Goal: Task Accomplishment & Management: Manage account settings

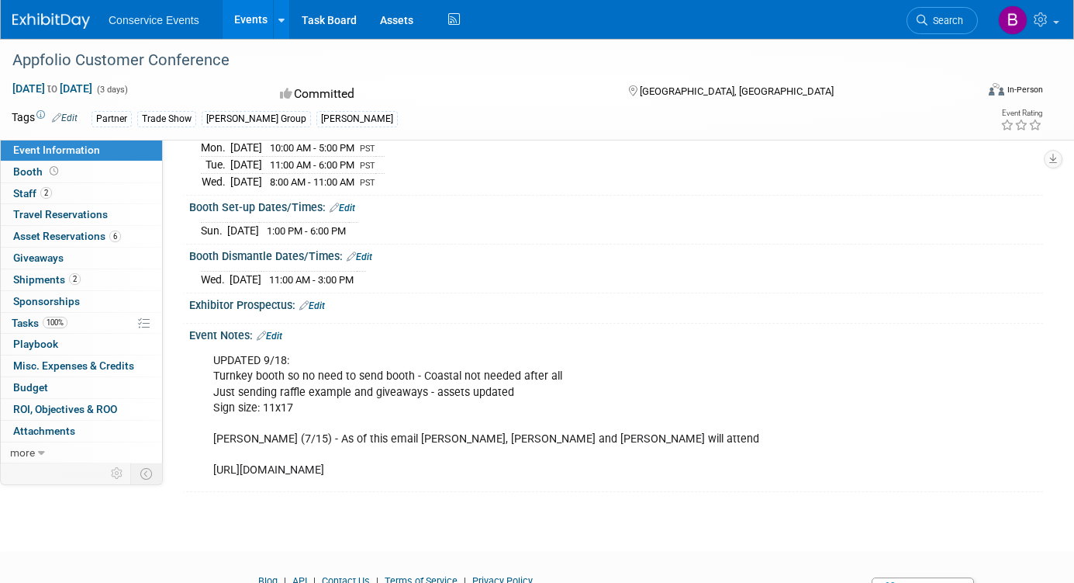
scroll to position [200, 0]
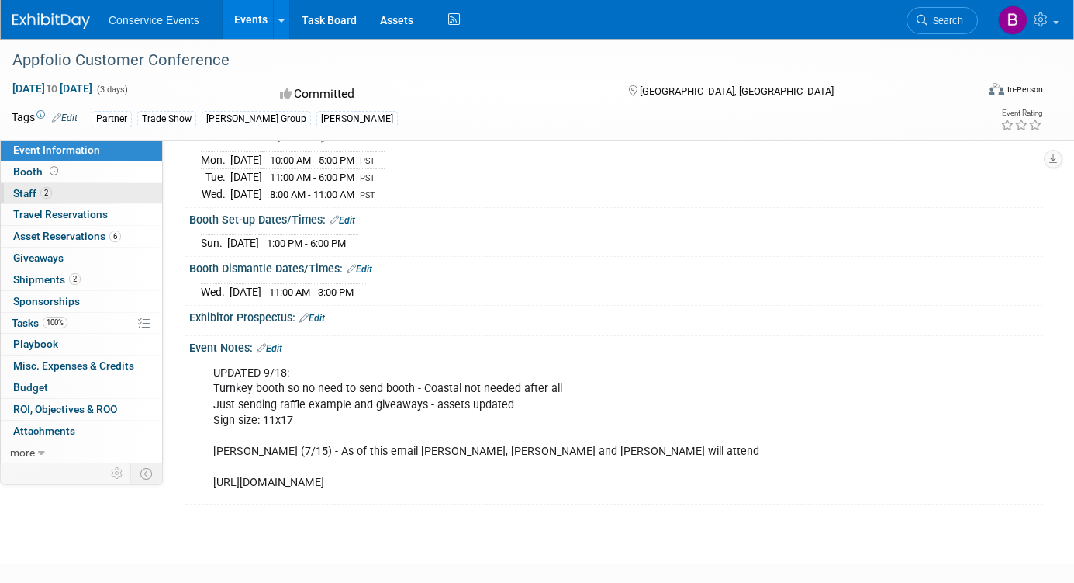
click at [112, 192] on link "2 Staff 2" at bounding box center [81, 193] width 161 height 21
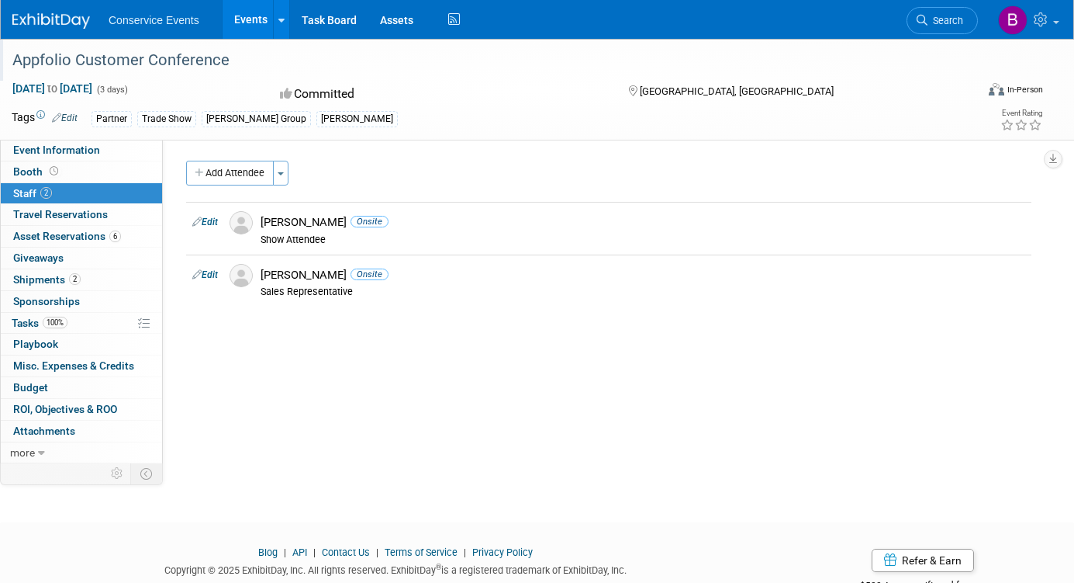
click at [101, 60] on div "Appfolio Customer Conference" at bounding box center [481, 61] width 949 height 28
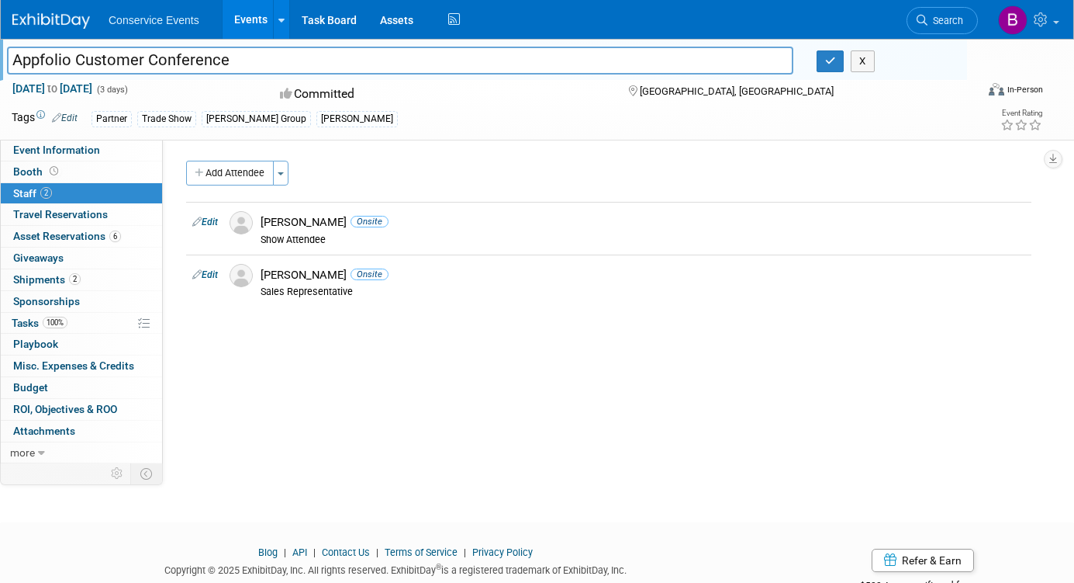
click at [101, 60] on input "Appfolio Customer Conference" at bounding box center [400, 60] width 787 height 27
drag, startPoint x: 328, startPoint y: 222, endPoint x: 260, endPoint y: 222, distance: 68.3
click at [260, 222] on div "Jana Jardine Onsite Show Attendee" at bounding box center [643, 228] width 788 height 35
copy div "[PERSON_NAME]"
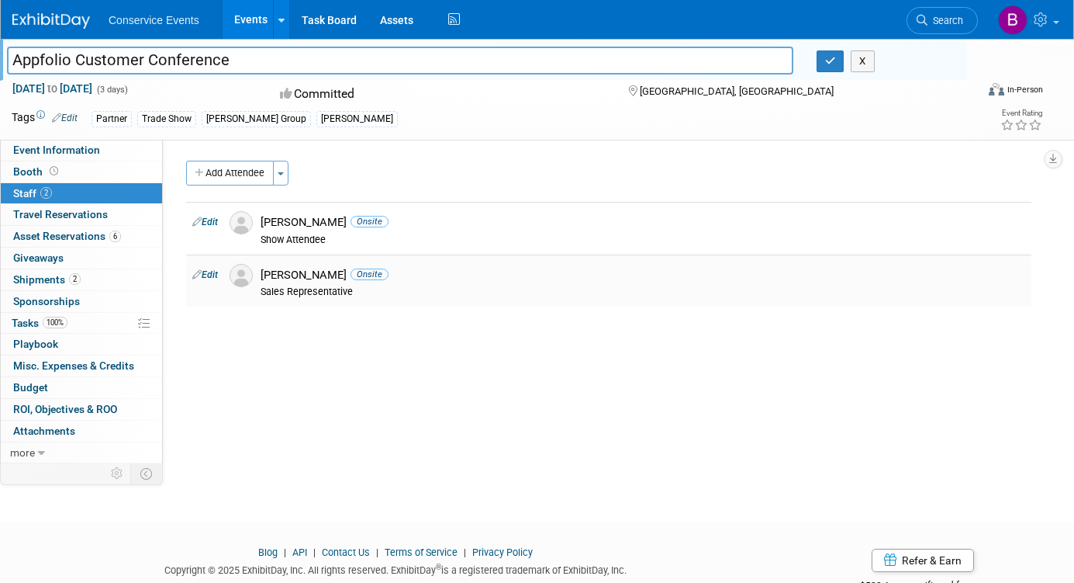
click at [298, 274] on div "Justin Brady Onsite" at bounding box center [643, 275] width 765 height 15
click at [267, 274] on div "Justin Brady Onsite" at bounding box center [643, 275] width 765 height 15
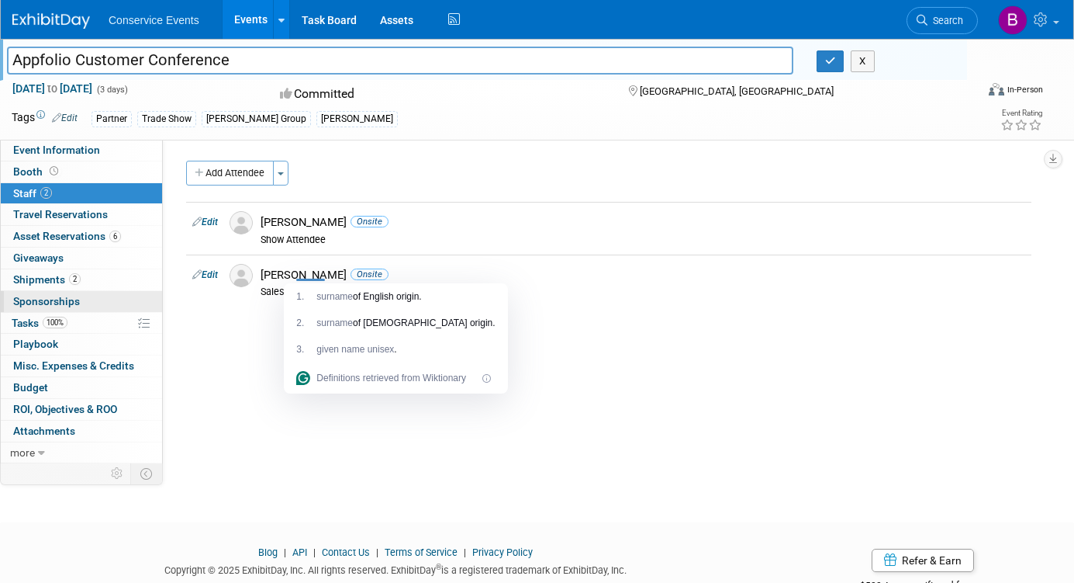
copy div "[PERSON_NAME]"
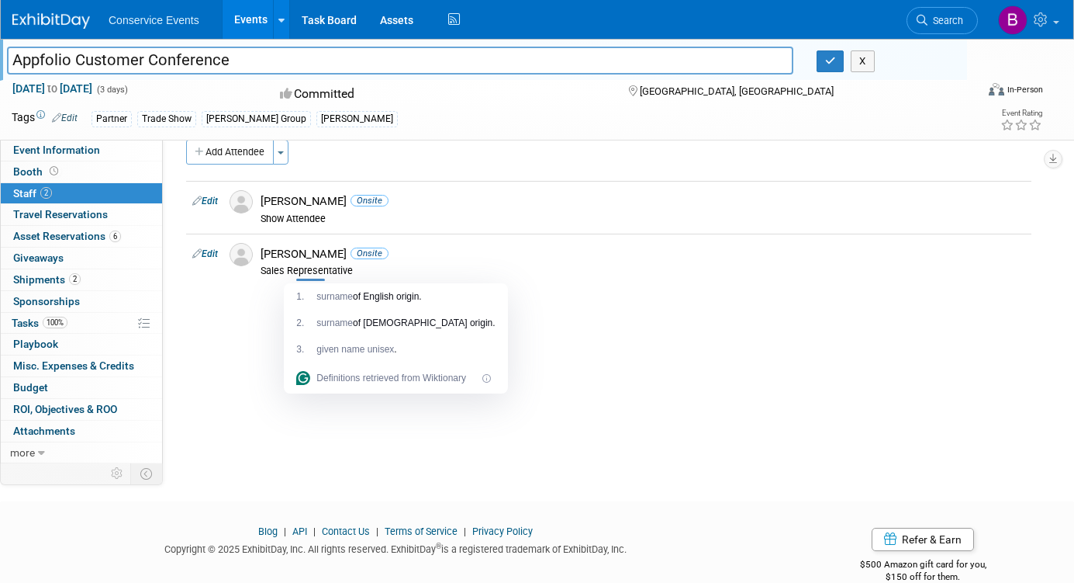
scroll to position [24, 0]
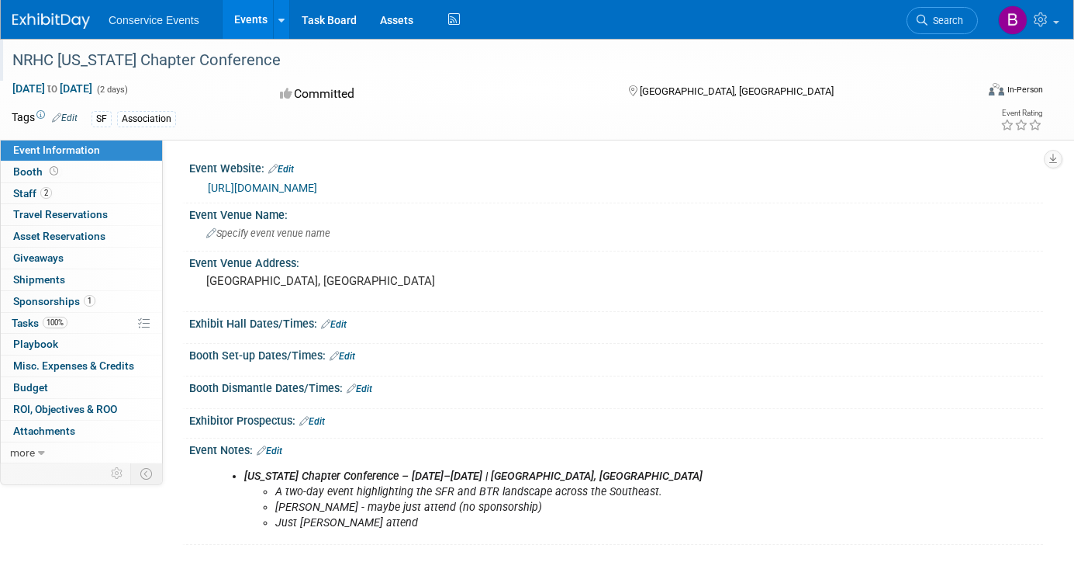
click at [234, 57] on div "NRHC [US_STATE] Chapter Conference" at bounding box center [481, 61] width 949 height 28
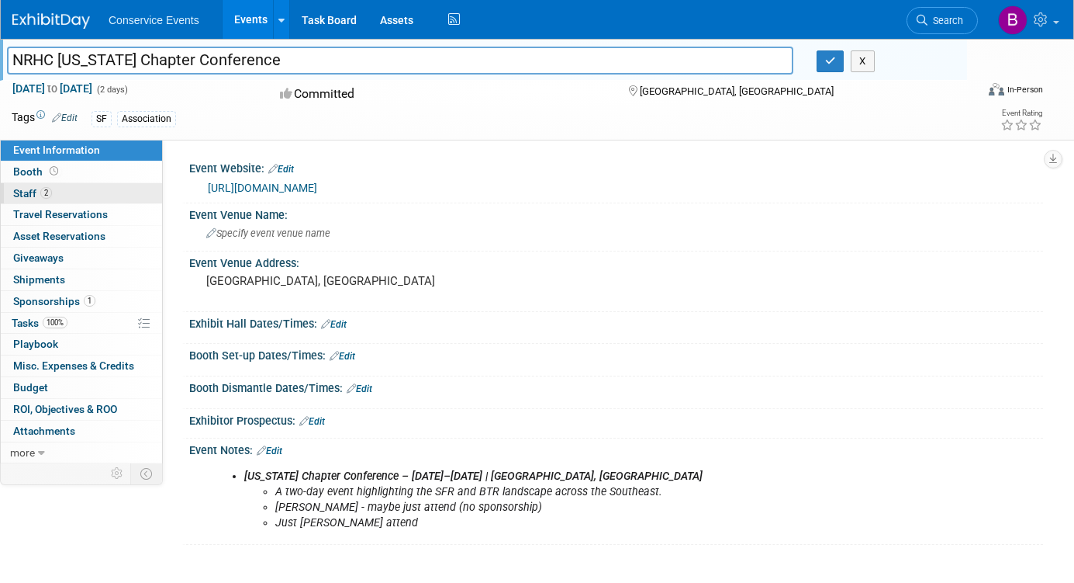
click at [39, 188] on span "Staff 2" at bounding box center [32, 193] width 39 height 12
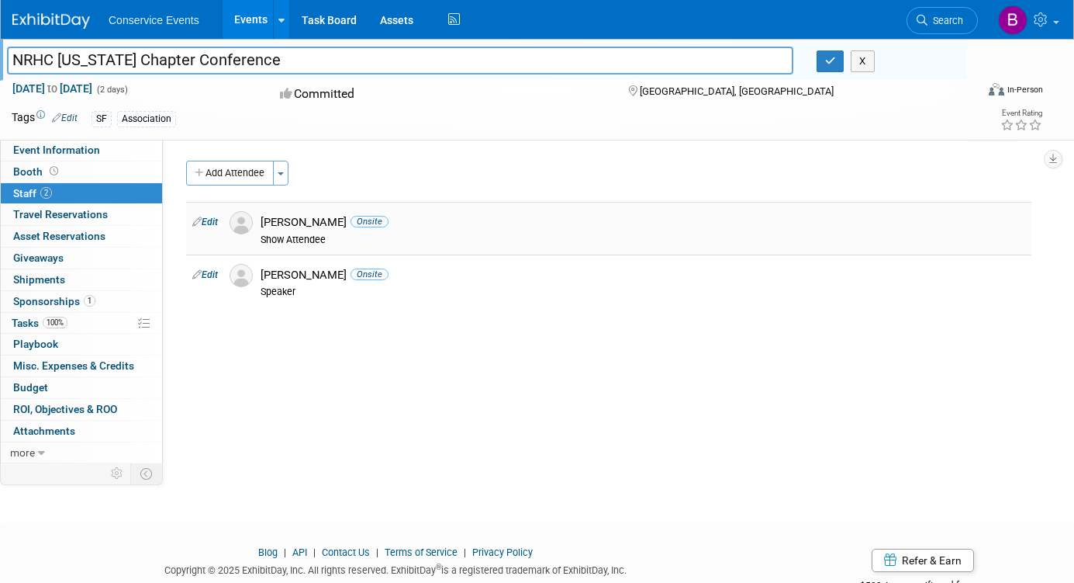
drag, startPoint x: 343, startPoint y: 223, endPoint x: 266, endPoint y: 223, distance: 76.8
click at [266, 223] on div "[PERSON_NAME] Onsite" at bounding box center [643, 222] width 765 height 15
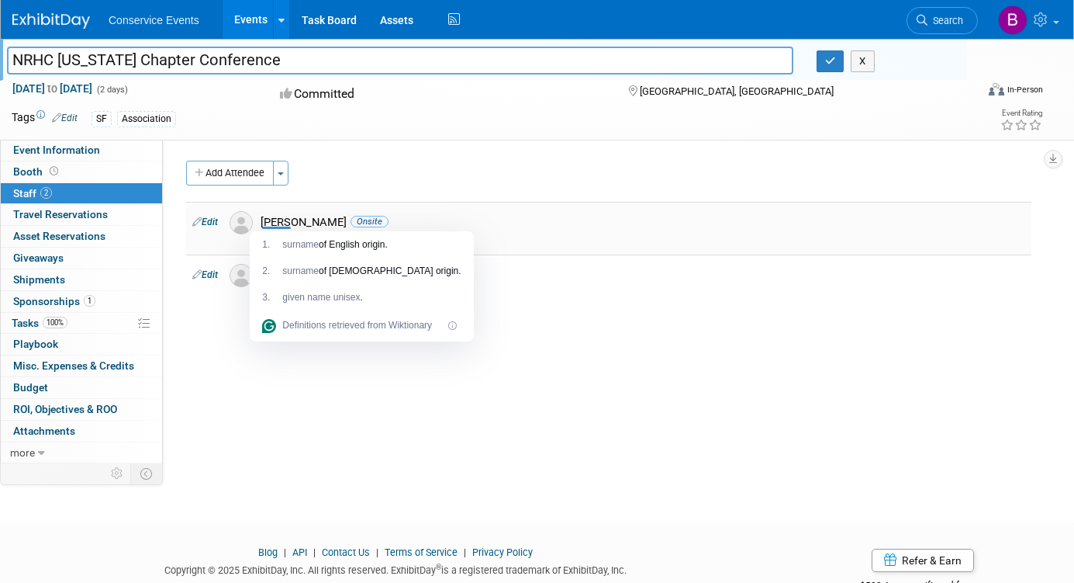
click at [345, 216] on div "[PERSON_NAME] Onsite" at bounding box center [643, 222] width 765 height 15
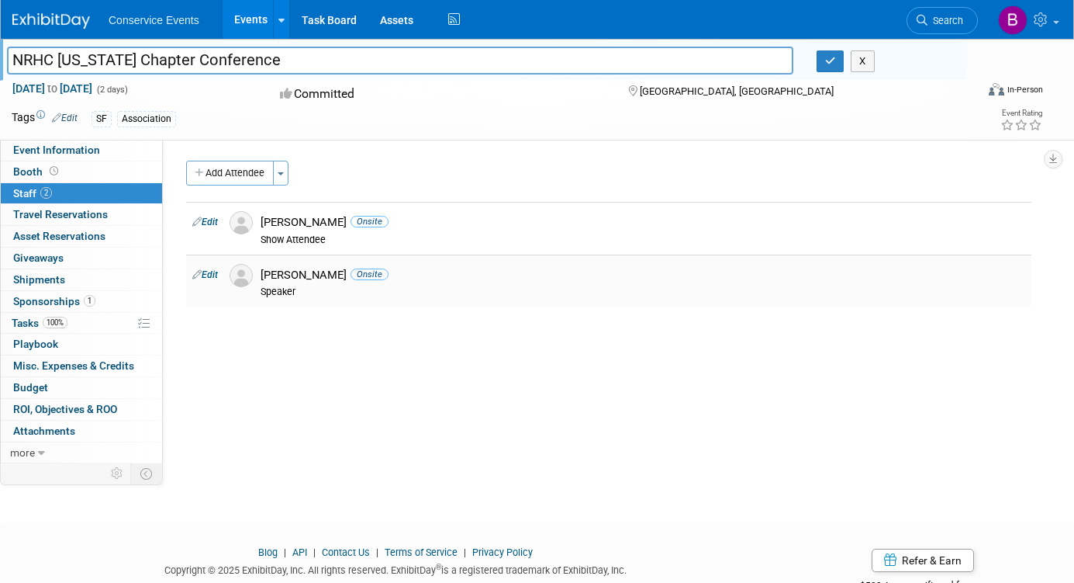
drag, startPoint x: 315, startPoint y: 273, endPoint x: 258, endPoint y: 275, distance: 56.7
click at [258, 275] on div "[PERSON_NAME] Onsite Speaker" at bounding box center [643, 281] width 788 height 35
copy div "[PERSON_NAME]"
click at [115, 299] on link "1 Sponsorships 1" at bounding box center [81, 301] width 161 height 21
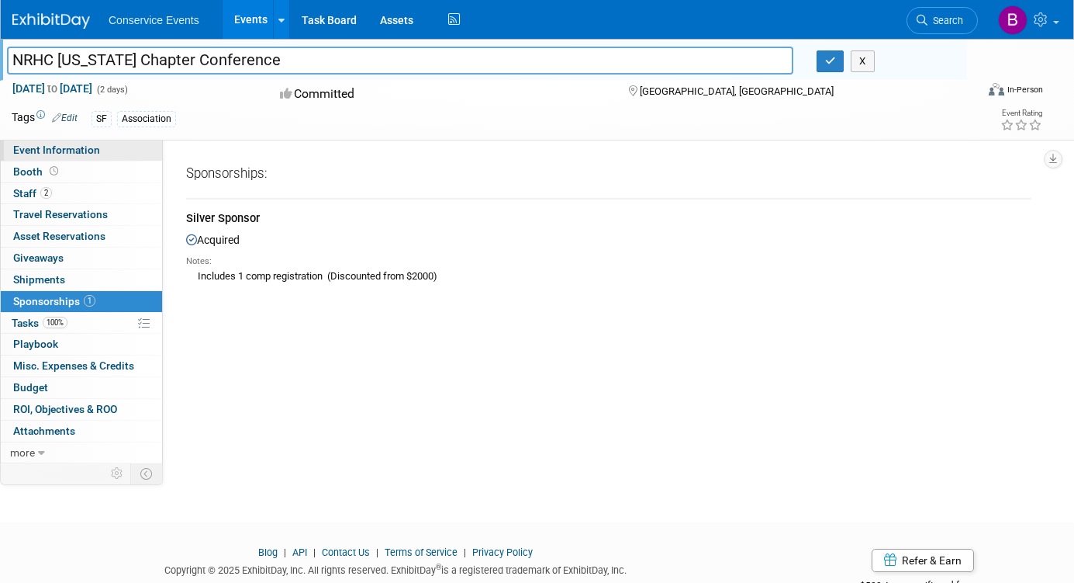
click at [91, 151] on span "Event Information" at bounding box center [56, 149] width 87 height 12
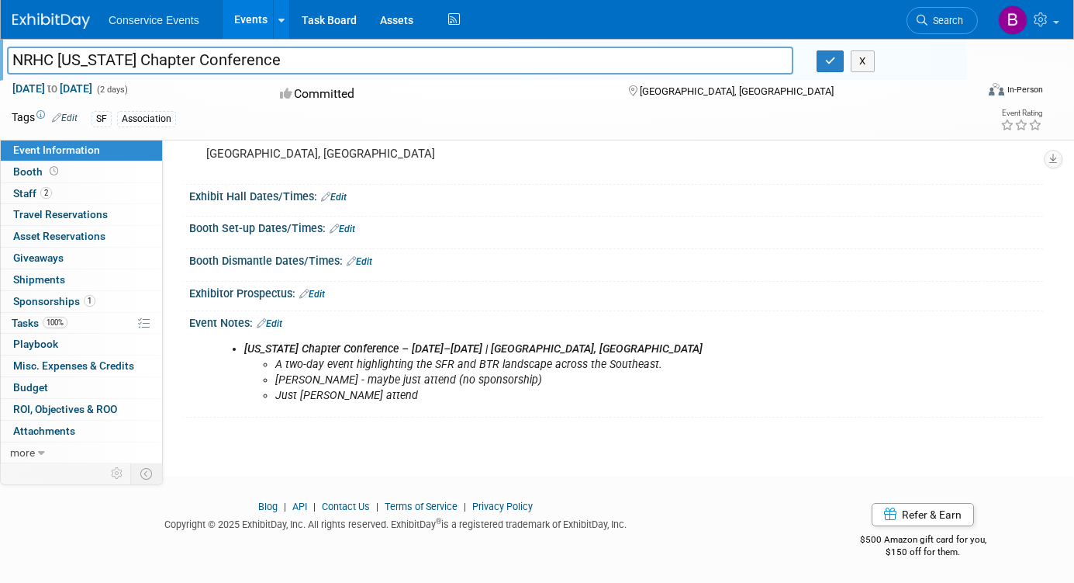
scroll to position [129, 0]
click at [114, 175] on link "Booth" at bounding box center [81, 171] width 161 height 21
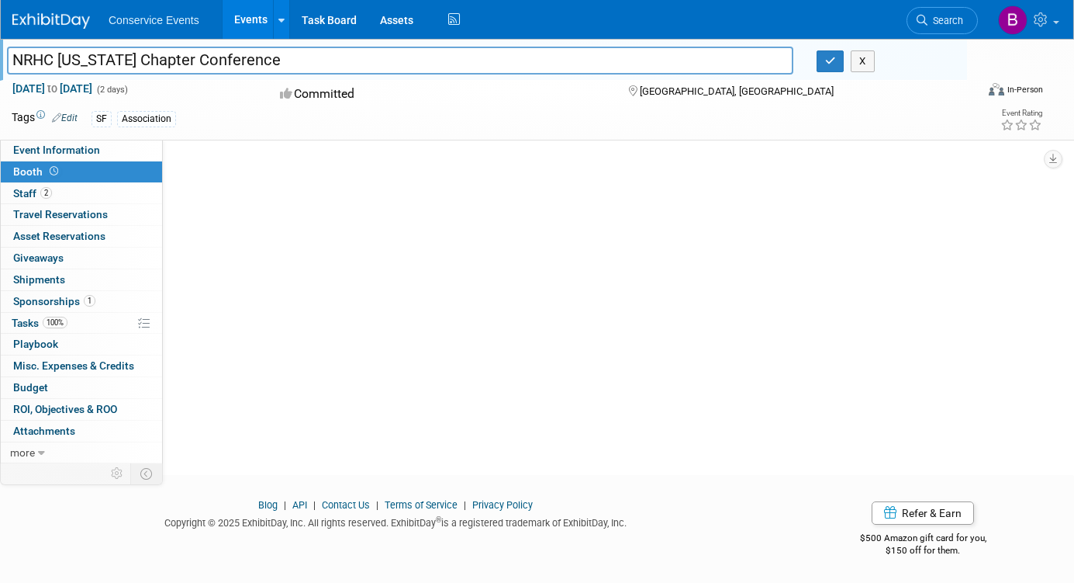
scroll to position [0, 0]
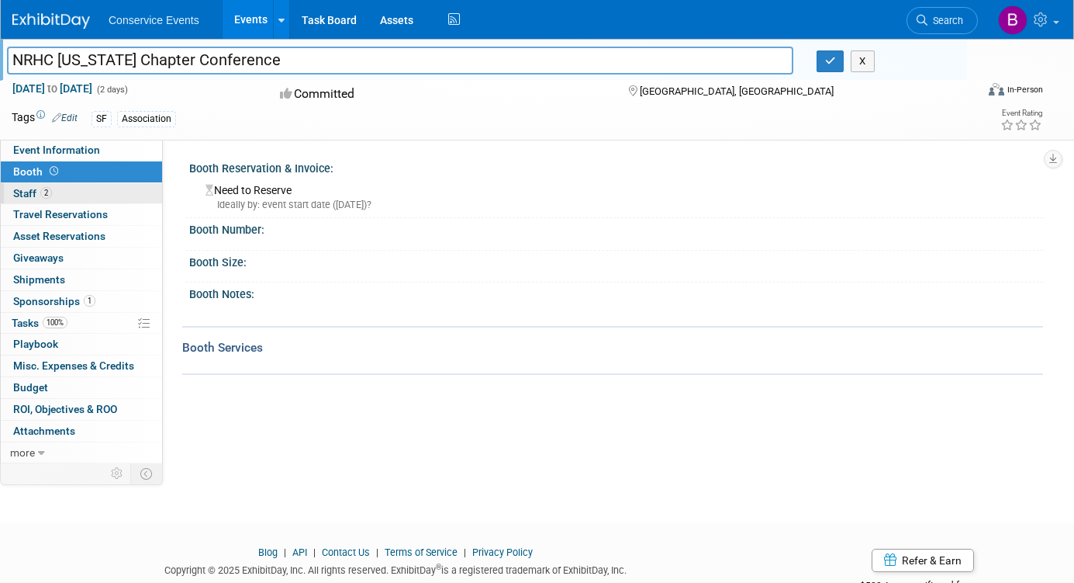
click at [108, 196] on link "2 Staff 2" at bounding box center [81, 193] width 161 height 21
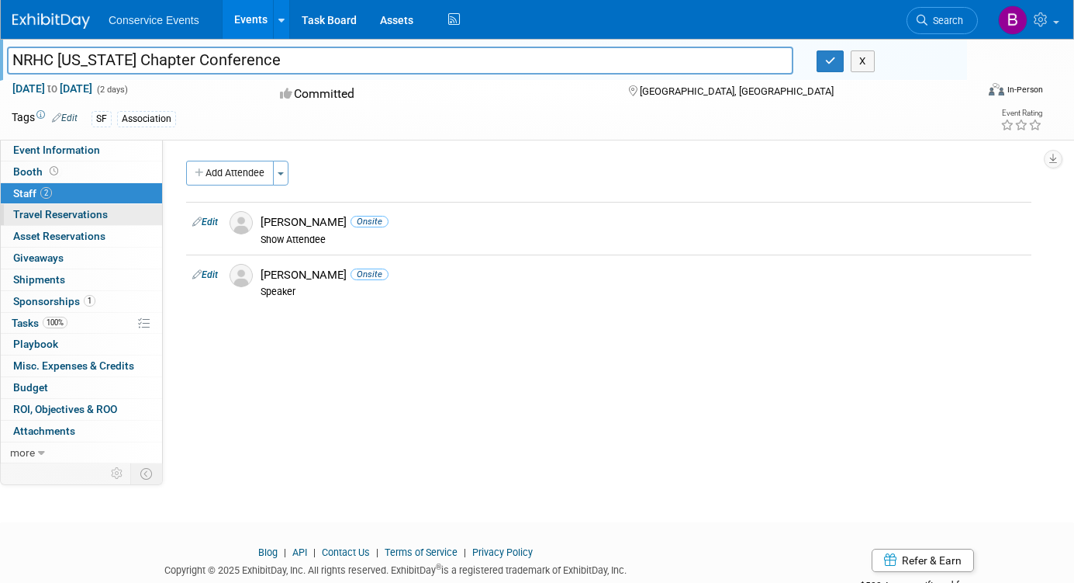
click at [111, 213] on link "0 Travel Reservations 0" at bounding box center [81, 214] width 161 height 21
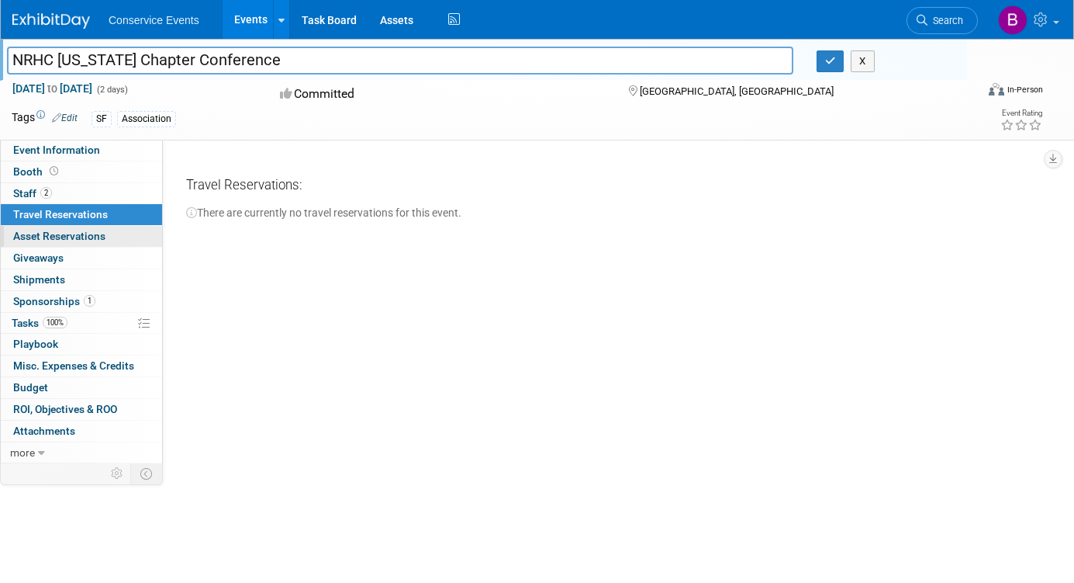
click at [113, 232] on link "0 Asset Reservations 0" at bounding box center [81, 236] width 161 height 21
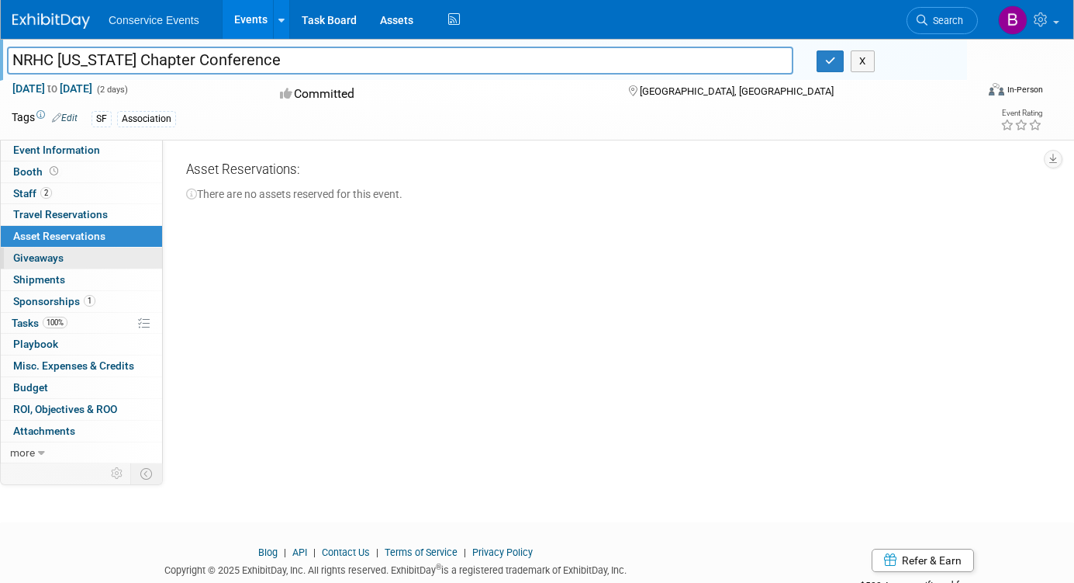
click at [113, 254] on link "0 Giveaways 0" at bounding box center [81, 257] width 161 height 21
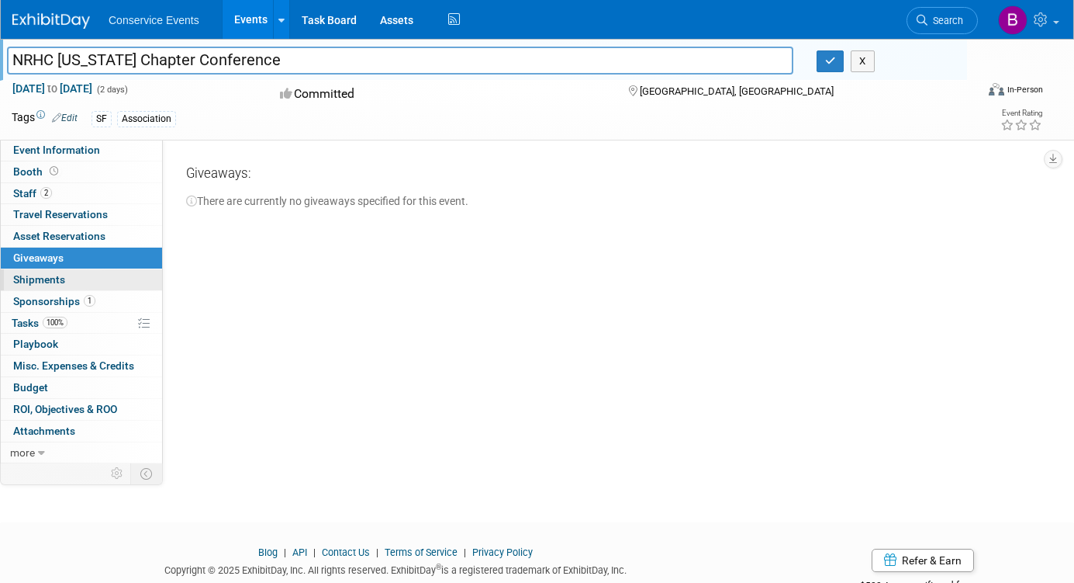
click at [113, 274] on link "0 Shipments 0" at bounding box center [81, 279] width 161 height 21
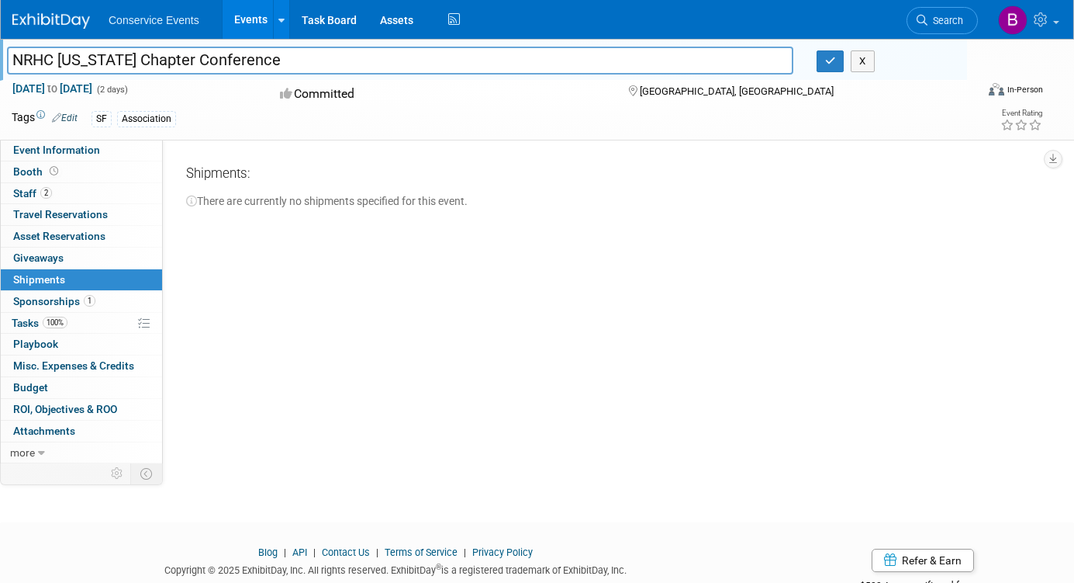
click at [114, 286] on link "0 Shipments 0" at bounding box center [81, 279] width 161 height 21
click at [114, 295] on link "1 Sponsorships 1" at bounding box center [81, 301] width 161 height 21
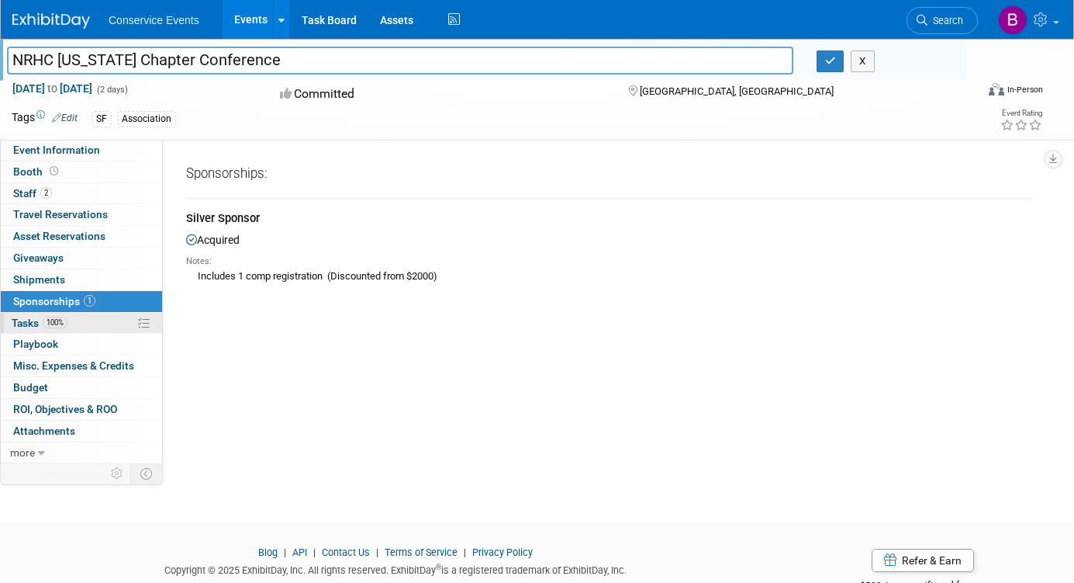
click at [110, 316] on link "100% Tasks 100%" at bounding box center [81, 323] width 161 height 21
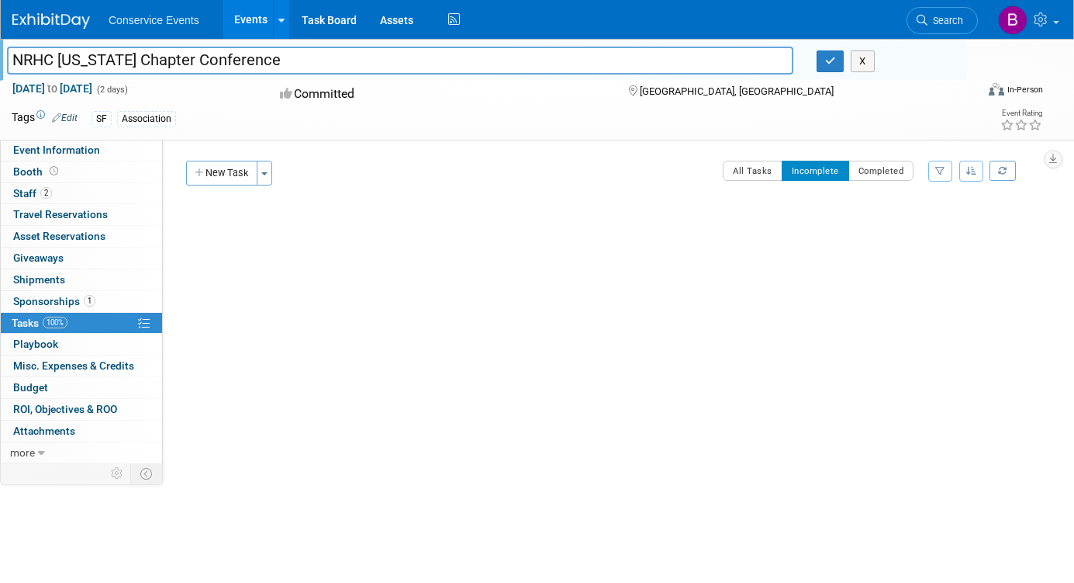
click at [103, 332] on link "100% Tasks 100%" at bounding box center [81, 323] width 161 height 21
click at [102, 340] on link "0 Playbook 0" at bounding box center [81, 344] width 161 height 21
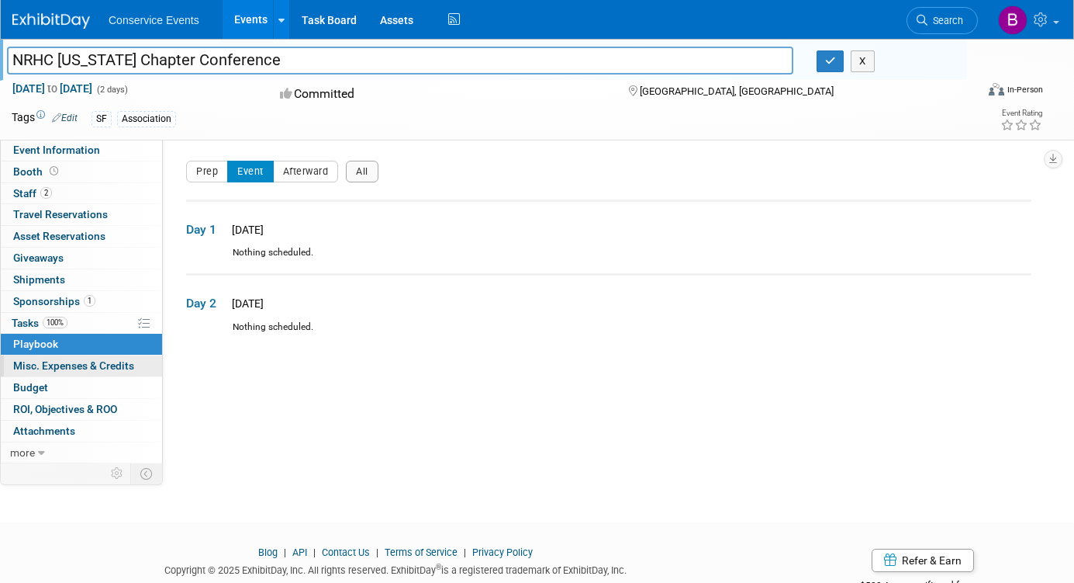
click at [92, 365] on span "Misc. Expenses & Credits 0" at bounding box center [73, 365] width 121 height 12
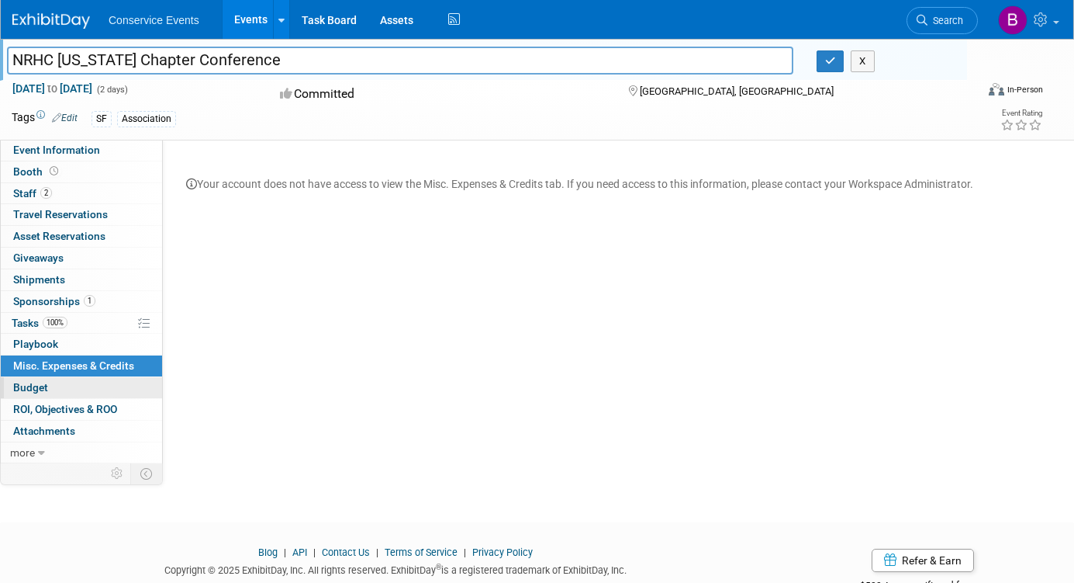
click at [102, 384] on link "Budget" at bounding box center [81, 387] width 161 height 21
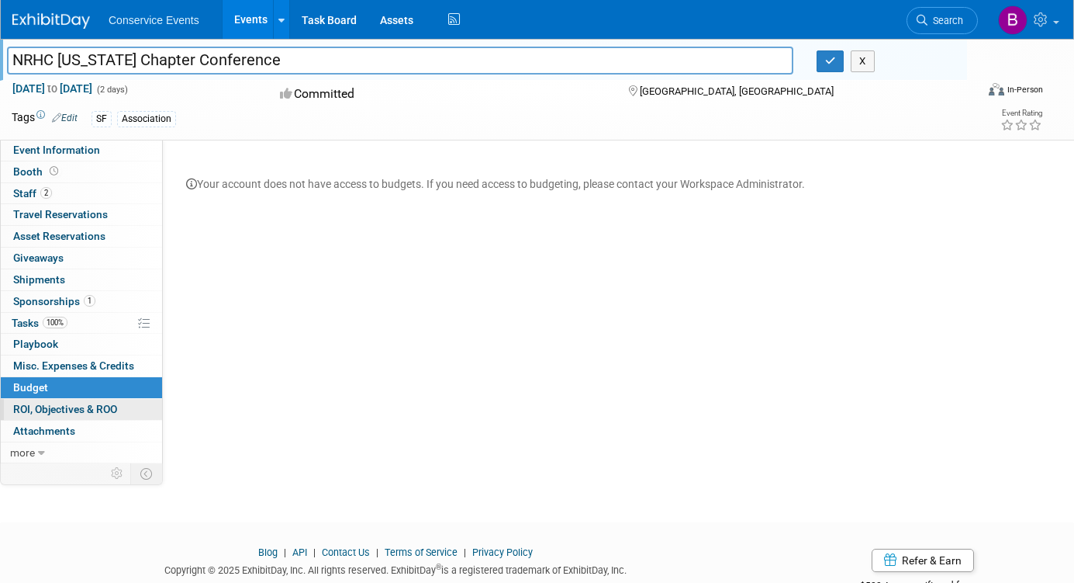
click at [102, 403] on span "ROI, Objectives & ROO 0" at bounding box center [65, 409] width 104 height 12
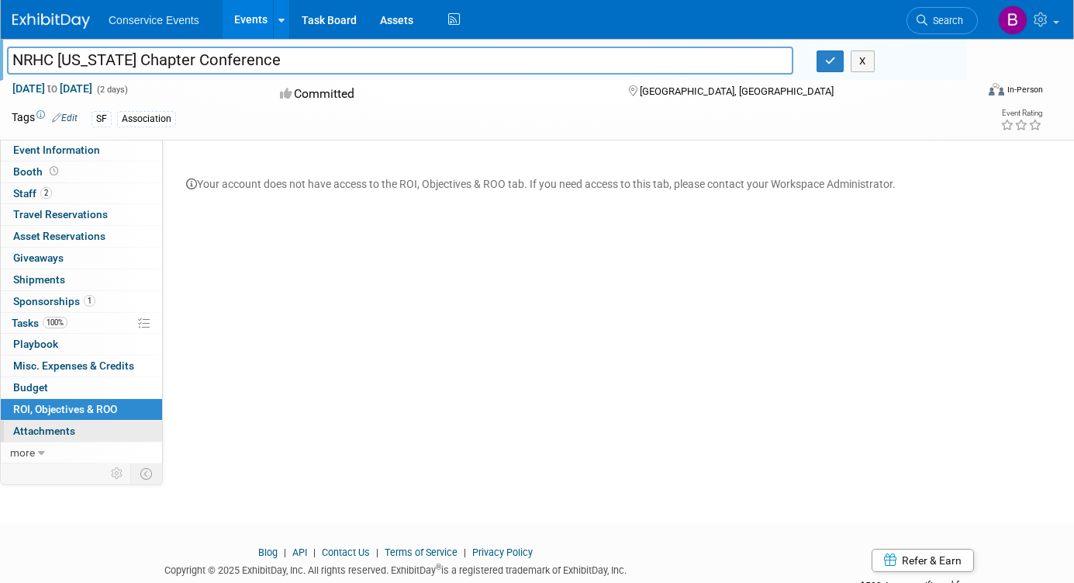
click at [99, 424] on link "0 Attachments 0" at bounding box center [81, 430] width 161 height 21
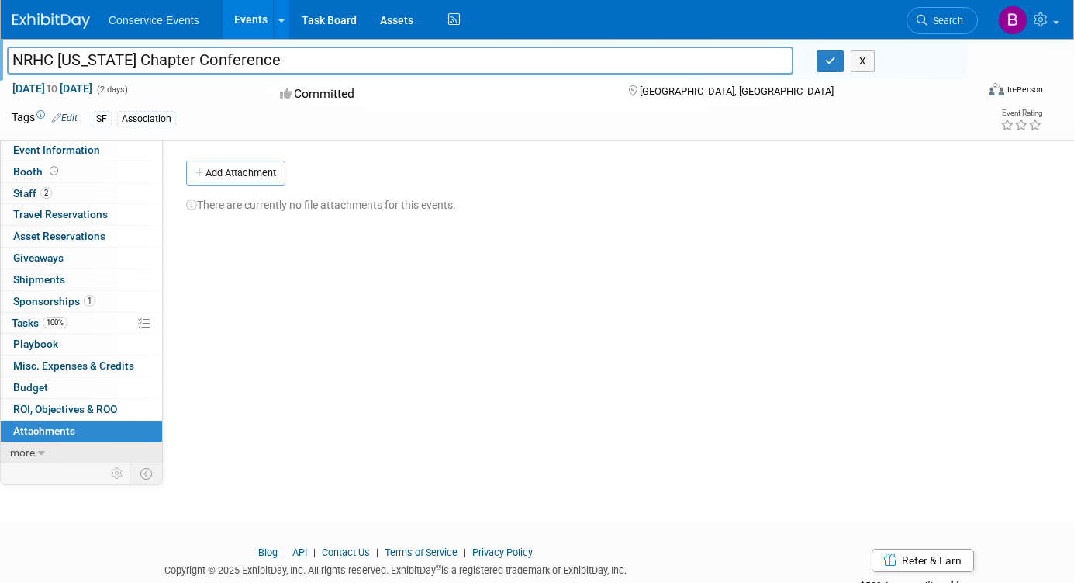
click at [69, 449] on link "more" at bounding box center [81, 452] width 161 height 21
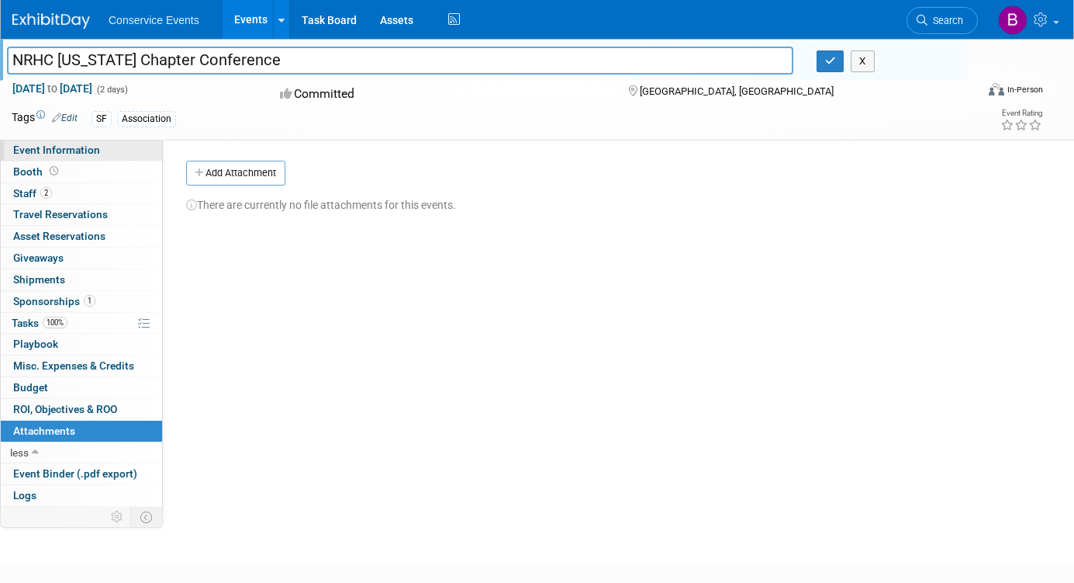
click at [61, 150] on span "Event Information" at bounding box center [56, 149] width 87 height 12
